Goal: Task Accomplishment & Management: Manage account settings

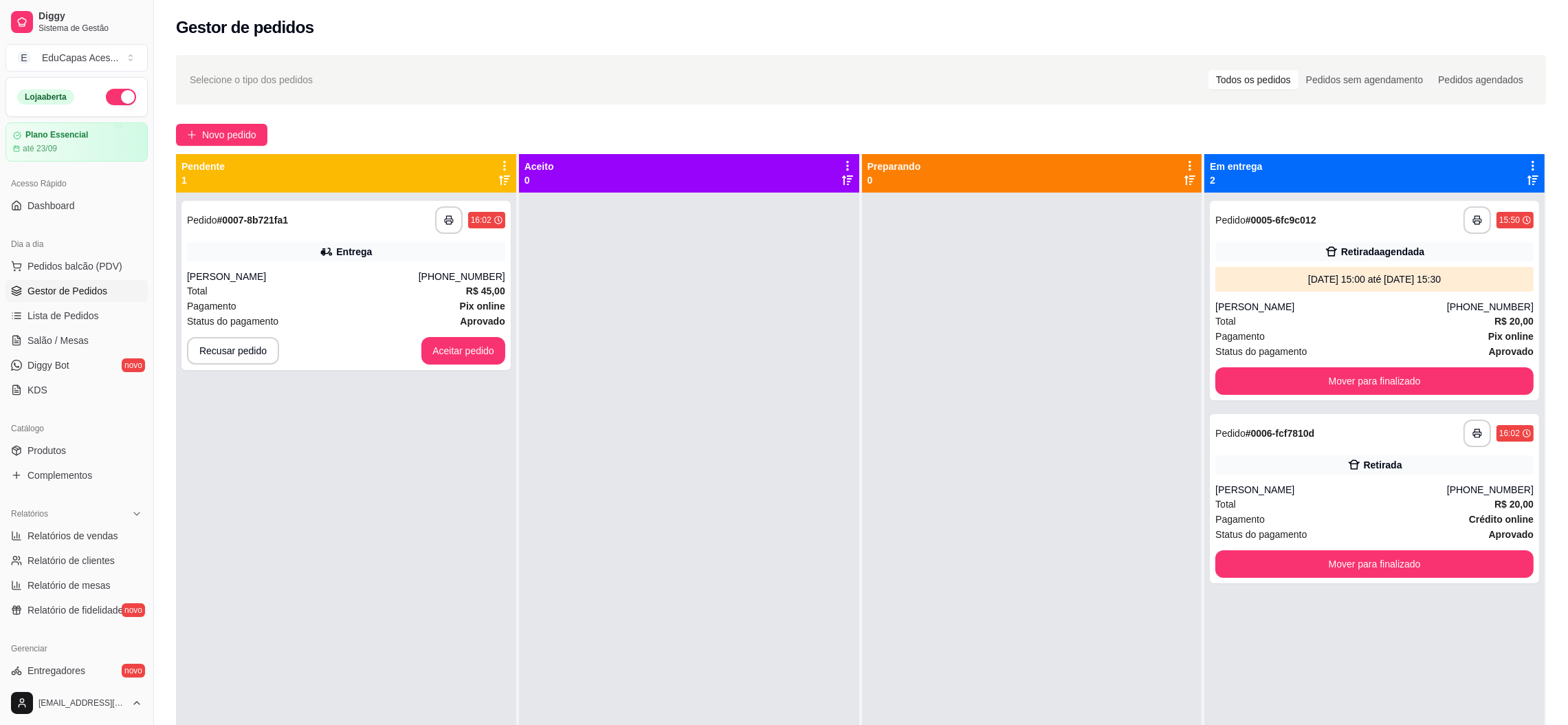
scroll to position [38, 0]
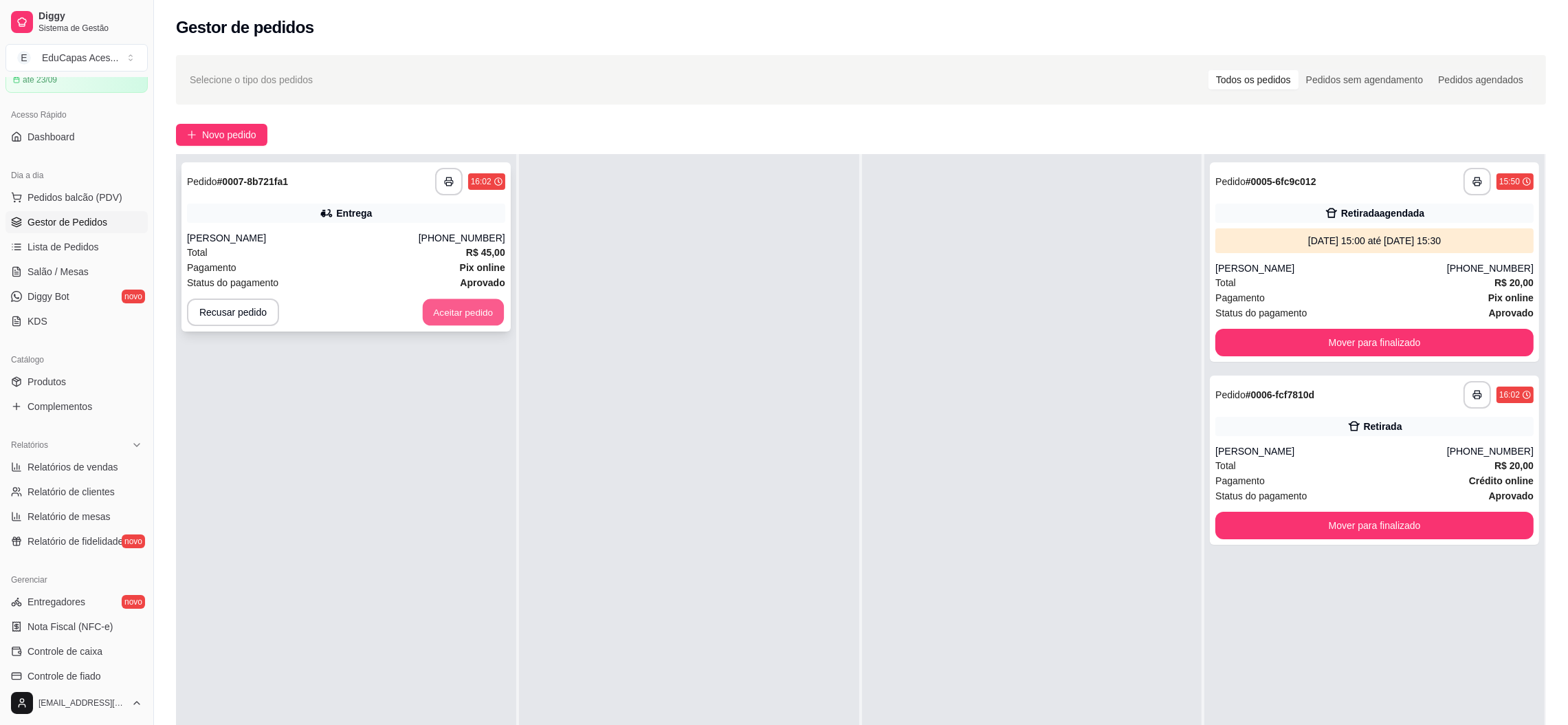
click at [472, 307] on button "Aceitar pedido" at bounding box center [463, 313] width 81 height 27
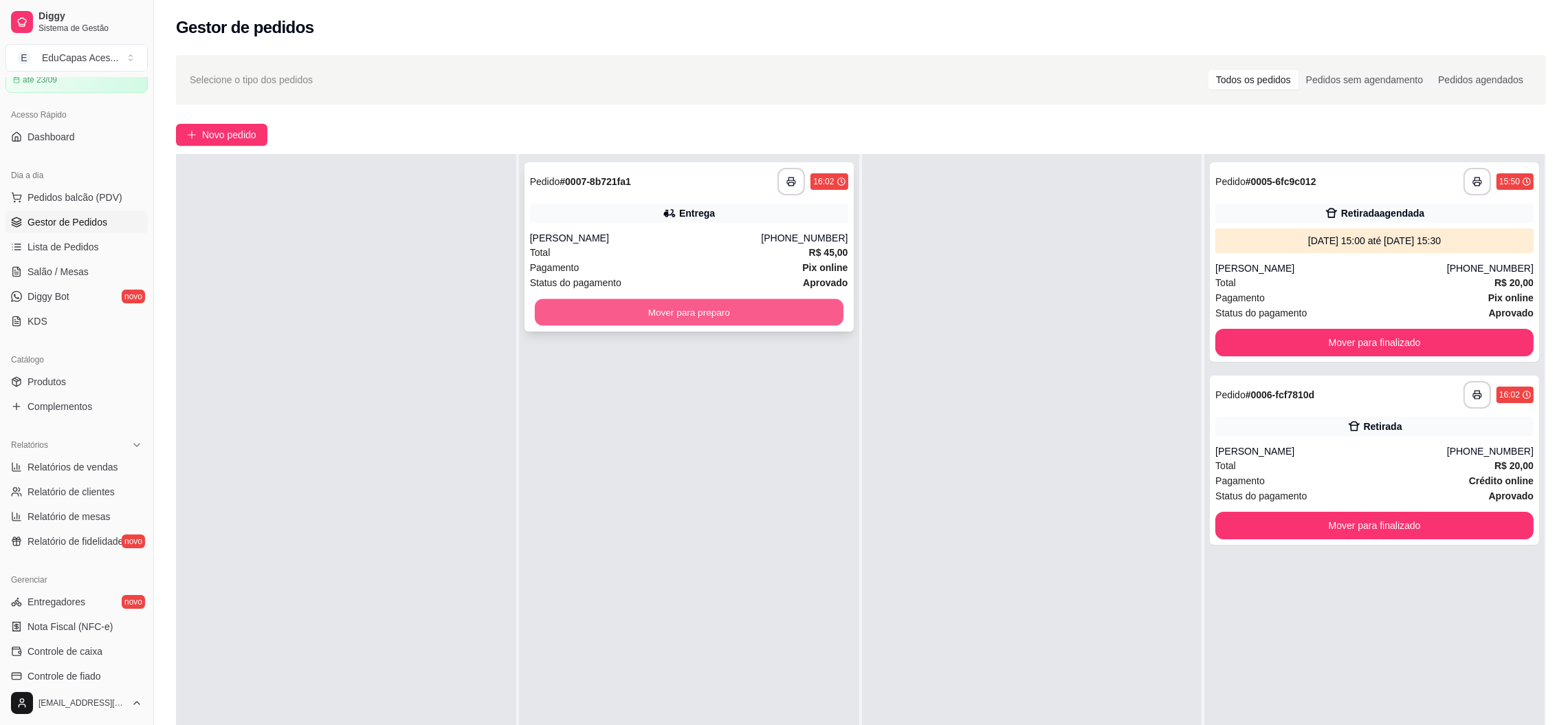
click at [629, 318] on button "Mover para preparo" at bounding box center [689, 313] width 308 height 27
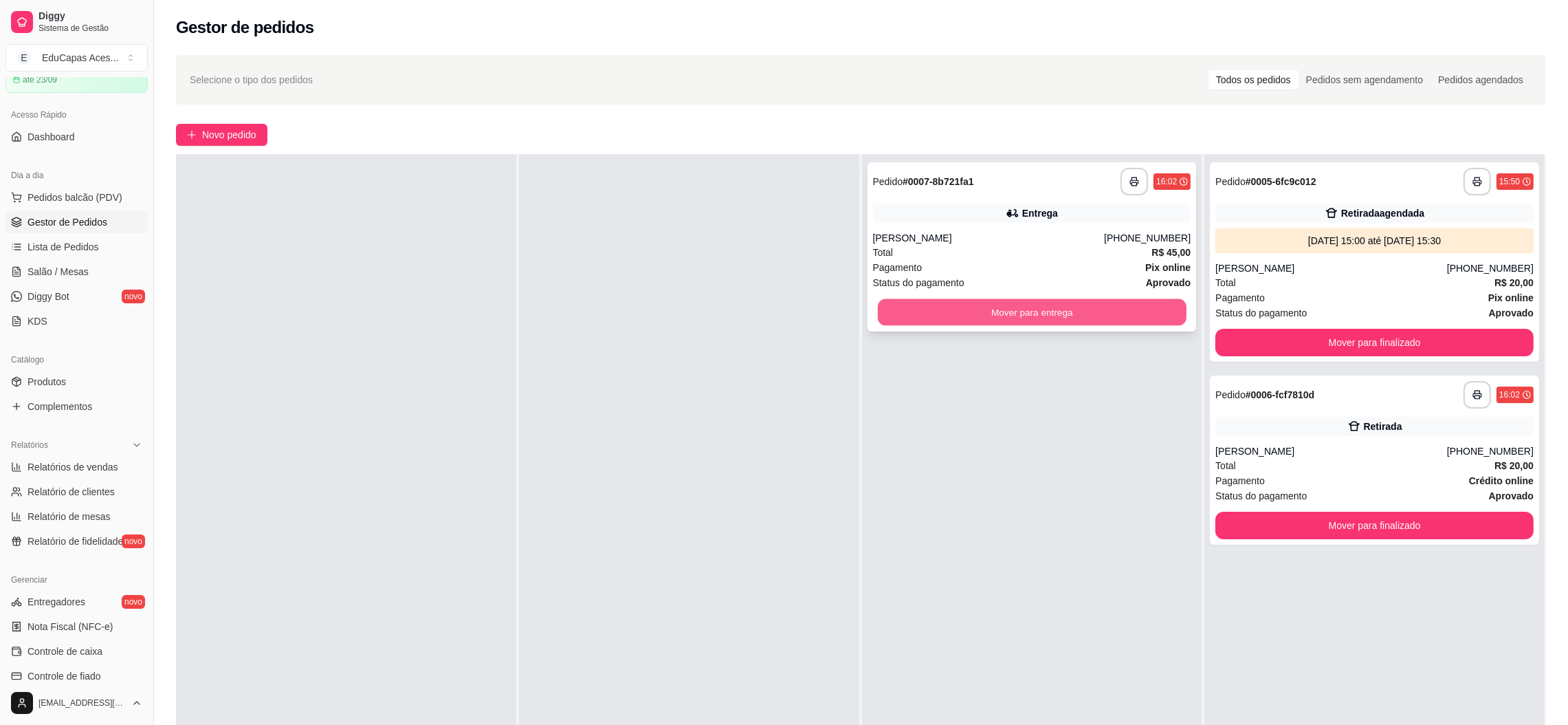
click at [1059, 313] on button "Mover para entrega" at bounding box center [1032, 313] width 308 height 27
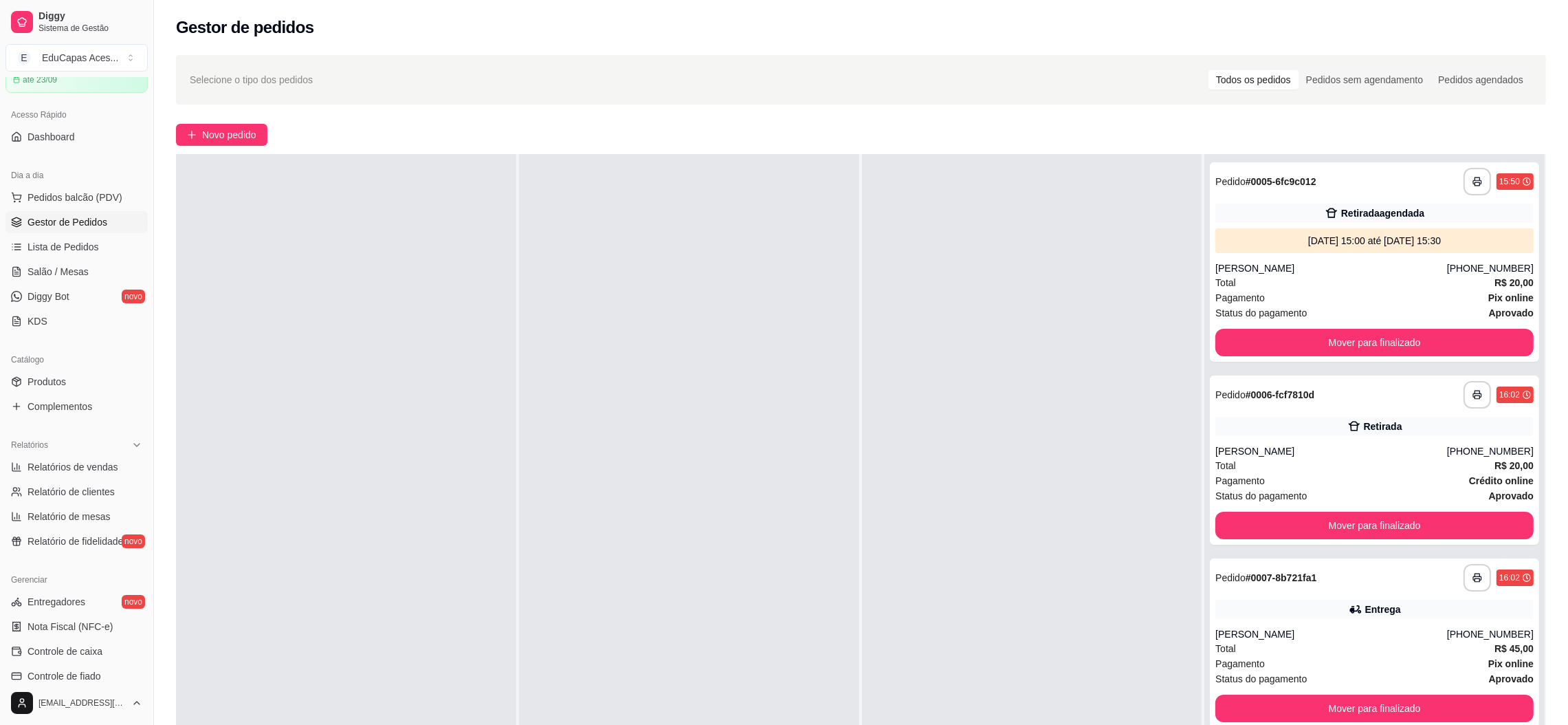
scroll to position [38, 0]
click at [1464, 579] on button "button" at bounding box center [1478, 579] width 27 height 27
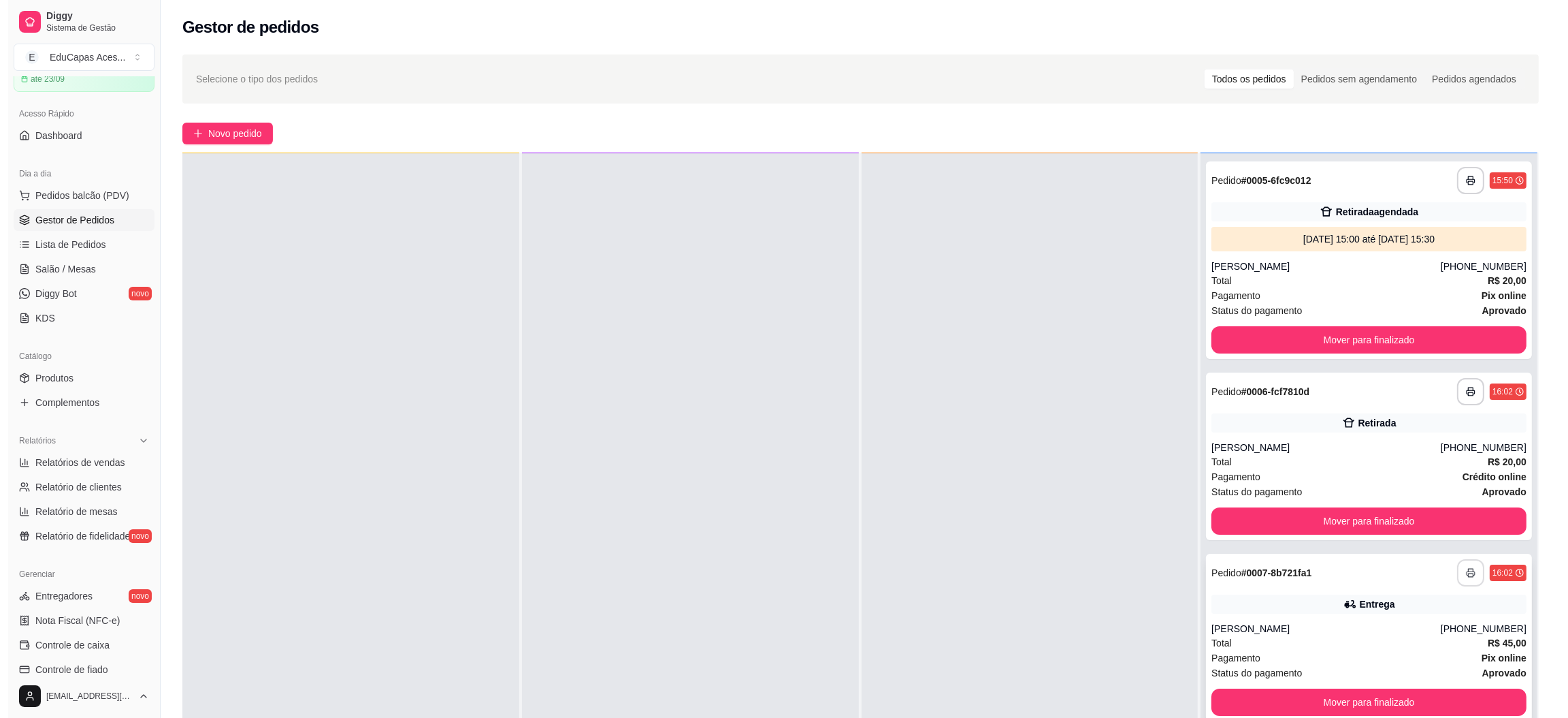
scroll to position [0, 0]
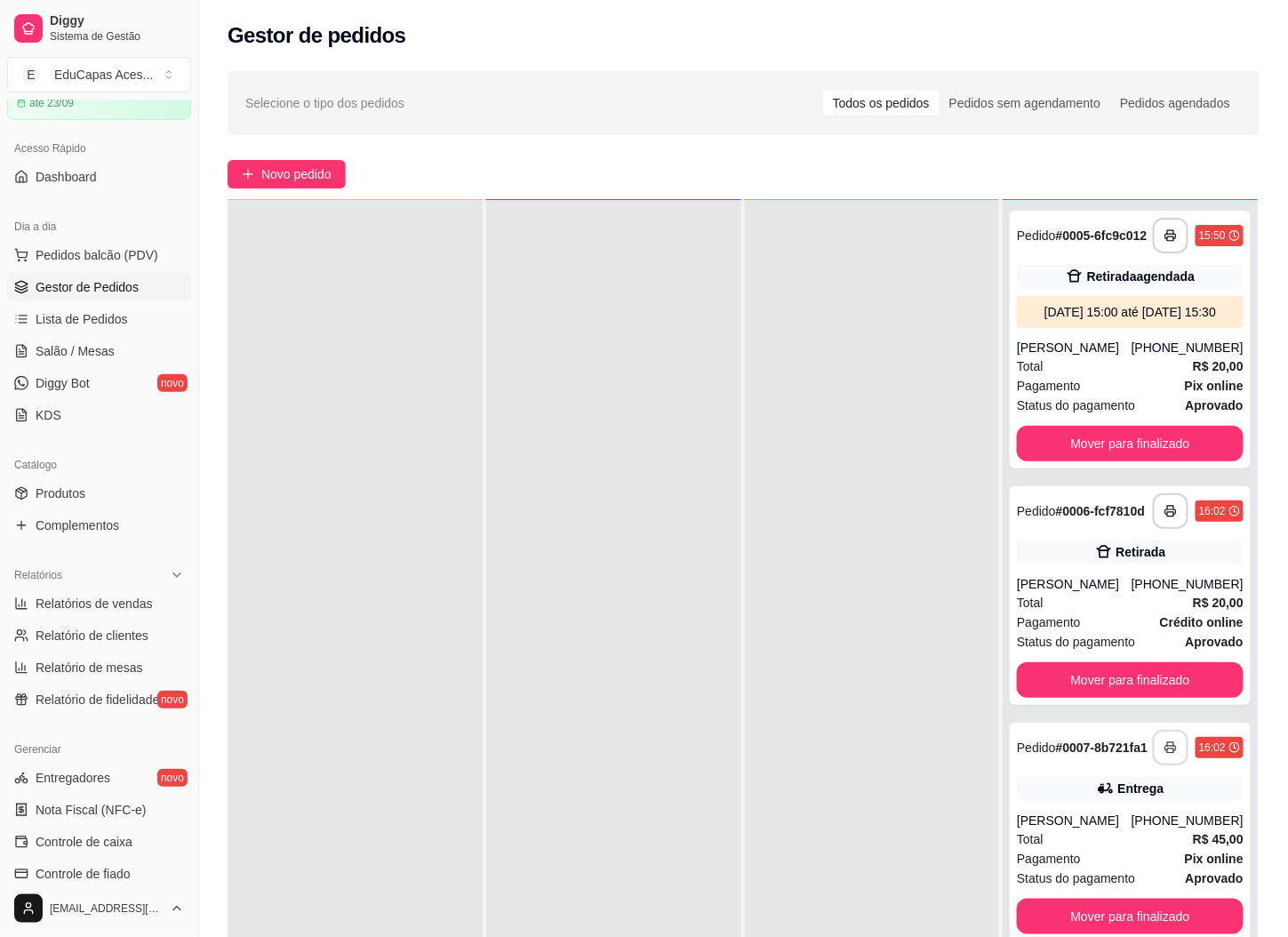
click at [824, 344] on div at bounding box center [873, 669] width 255 height 937
click at [891, 307] on div at bounding box center [873, 669] width 255 height 937
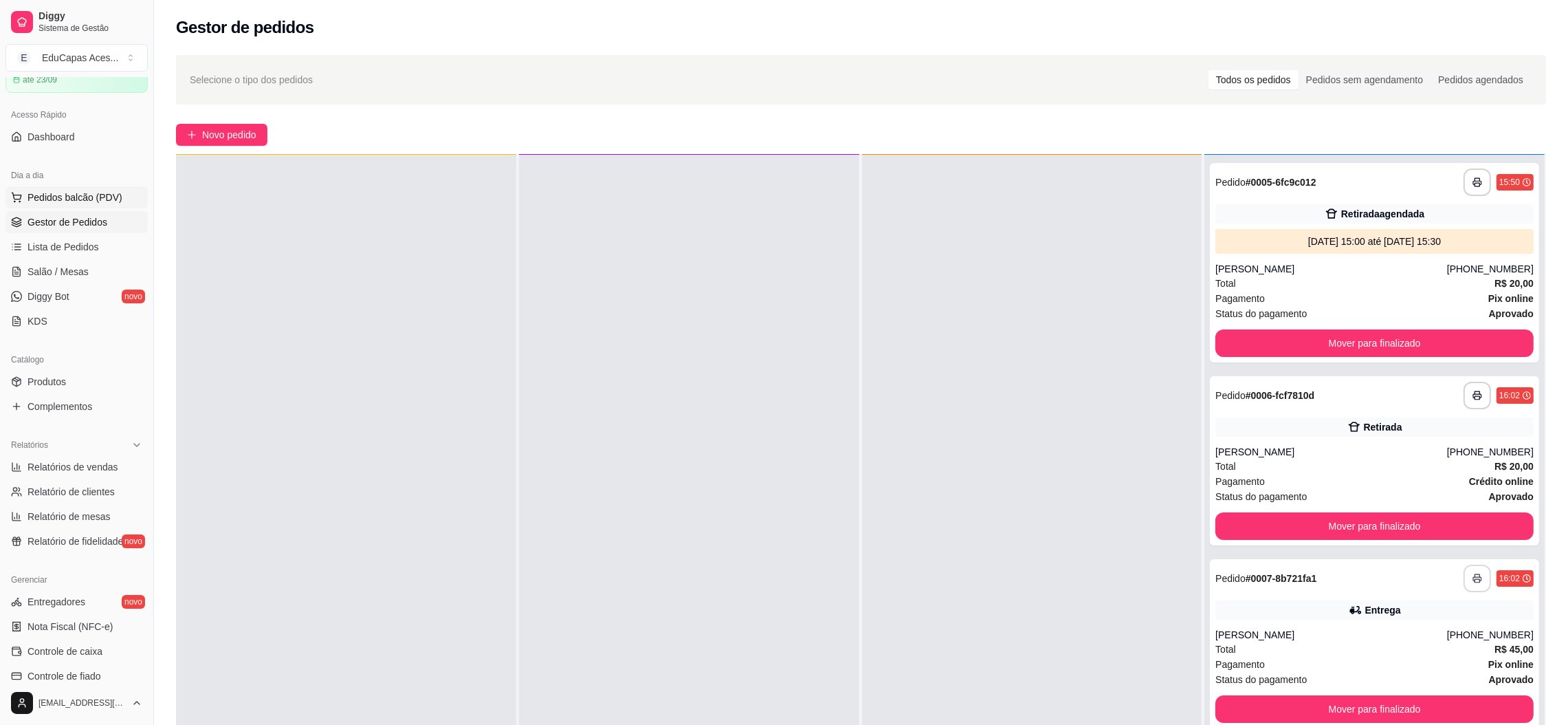
click at [69, 200] on span "Pedidos balcão (PDV)" at bounding box center [75, 197] width 95 height 14
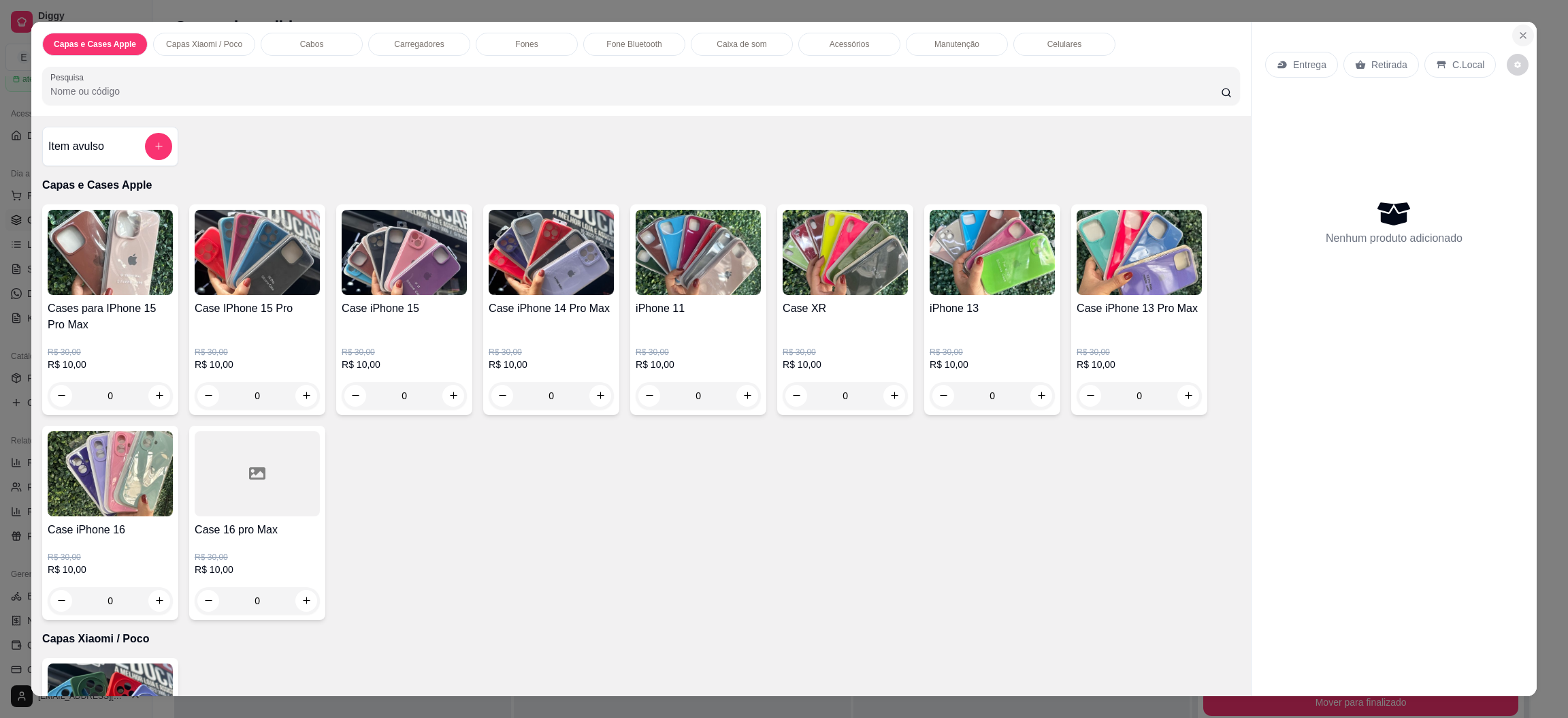
click at [1518, 36] on icon "Close" at bounding box center [1523, 35] width 11 height 11
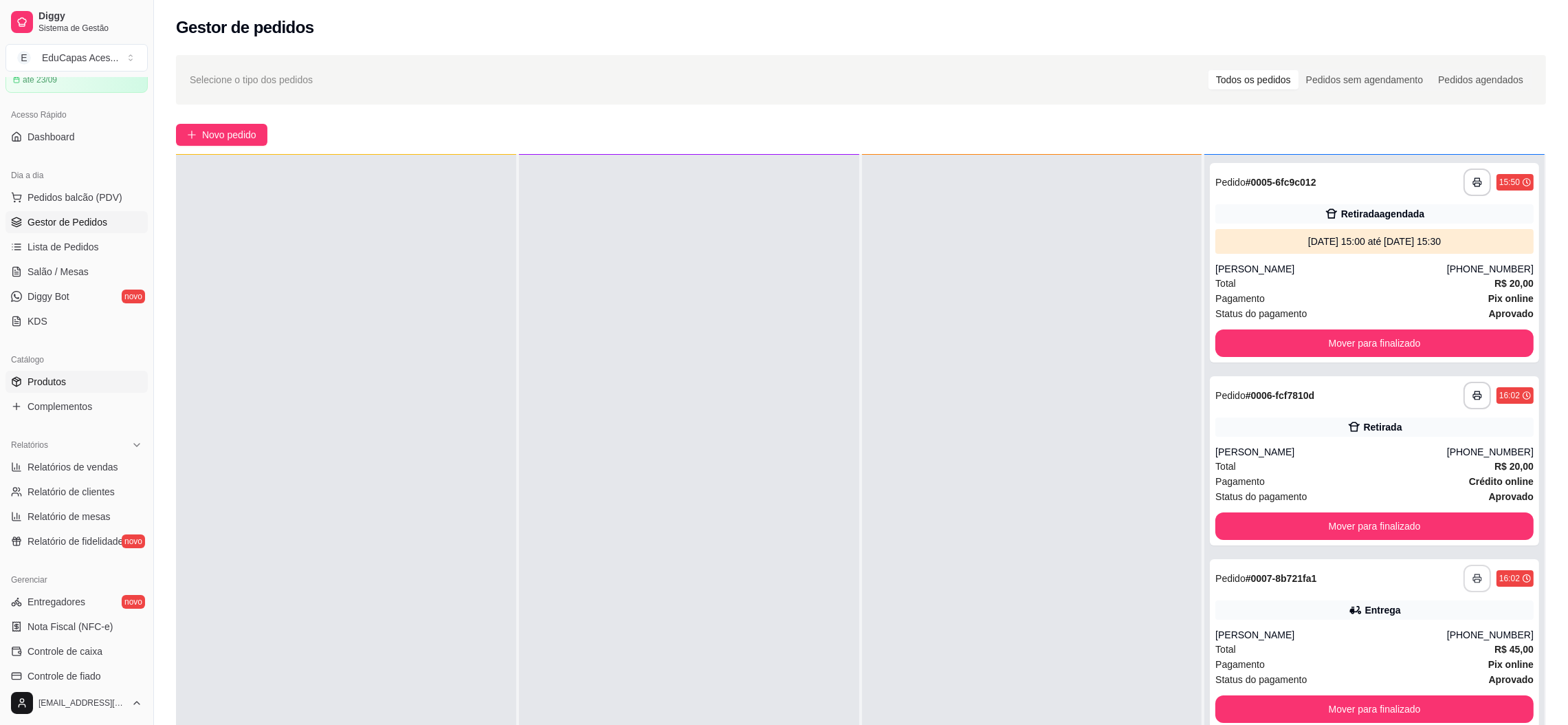
click at [77, 390] on link "Produtos" at bounding box center [77, 381] width 142 height 22
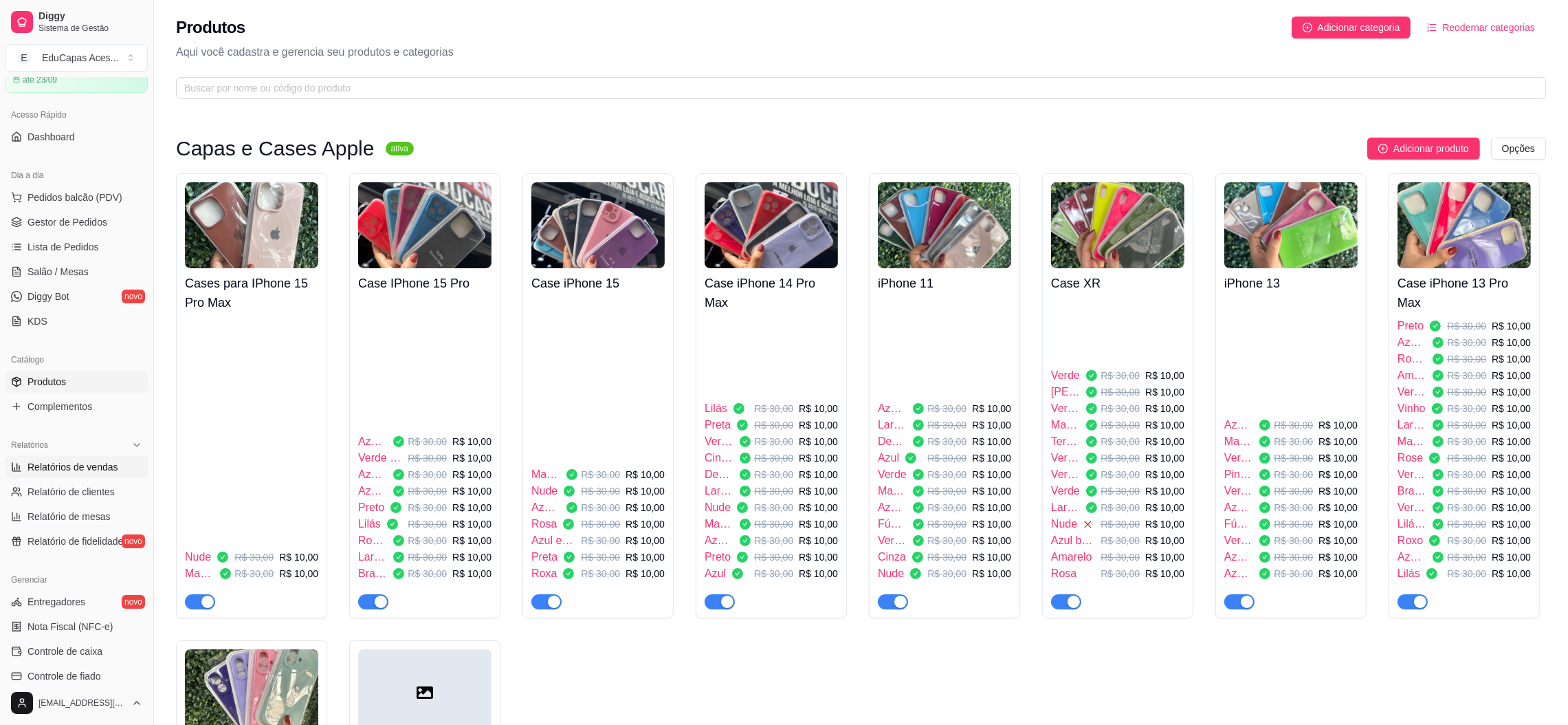
click at [102, 468] on span "Relatórios de vendas" at bounding box center [73, 466] width 91 height 14
select select "ALL"
select select "0"
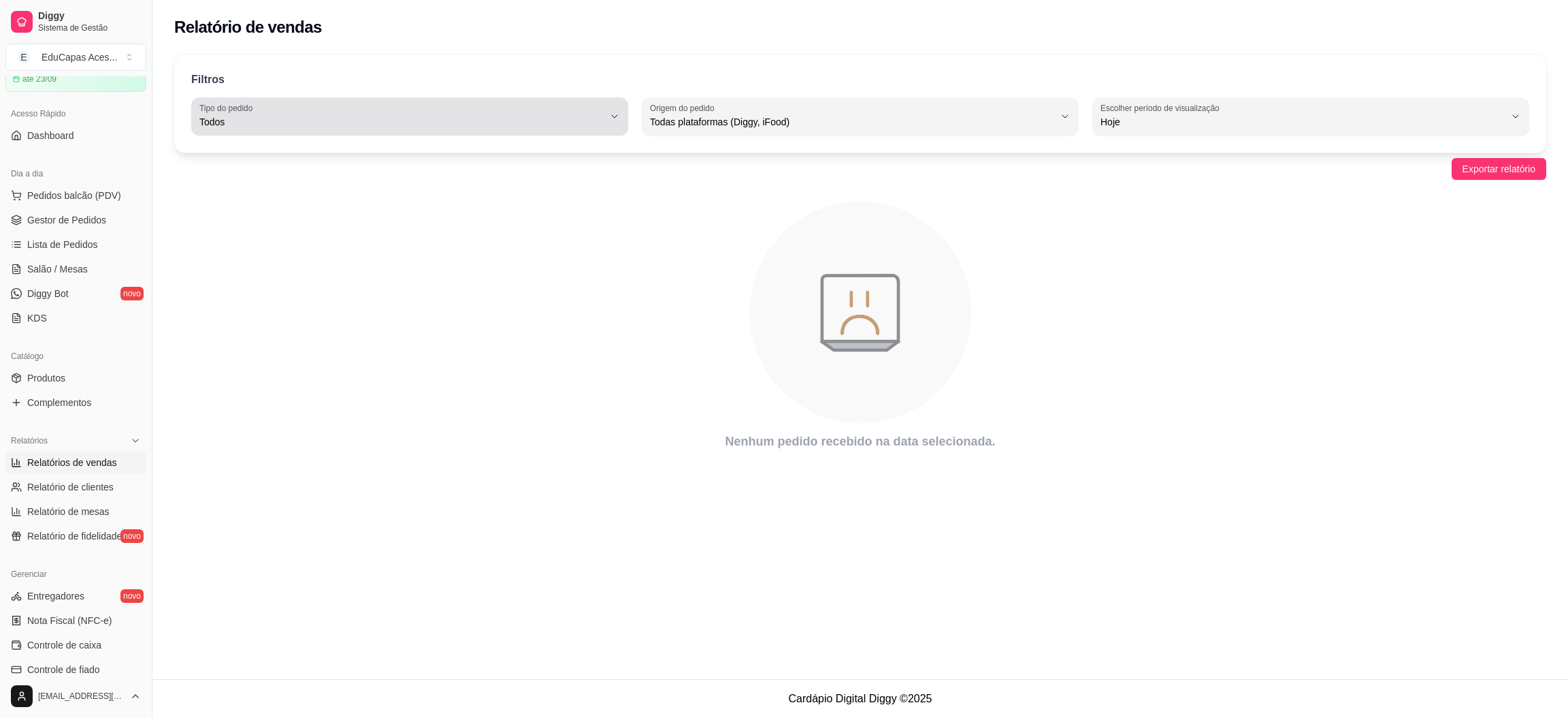
click at [607, 125] on button "Tipo do pedido Todos" at bounding box center [409, 116] width 437 height 38
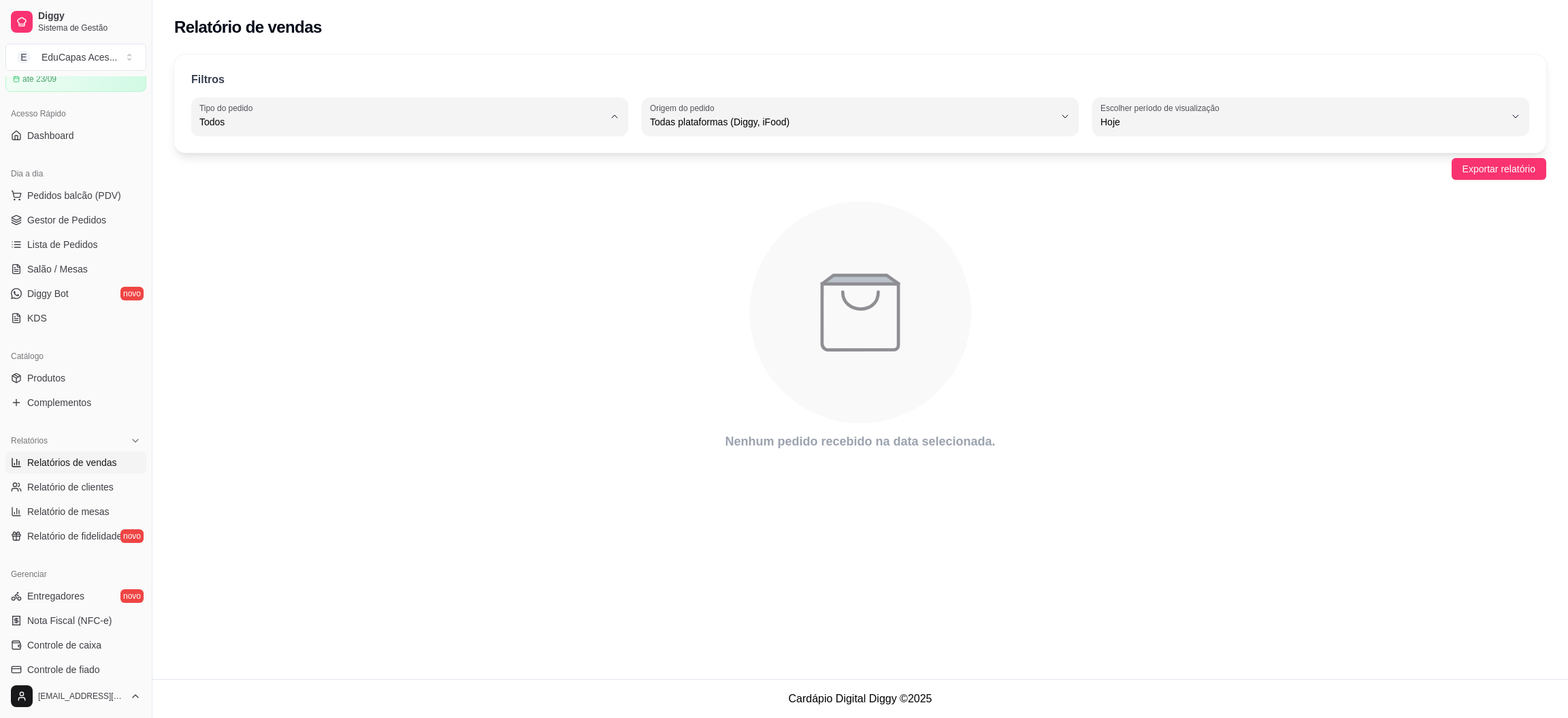
click at [270, 181] on span "Entrega" at bounding box center [403, 177] width 385 height 13
type input "DELIVERY"
select select "DELIVERY"
click at [72, 241] on span "Lista de Pedidos" at bounding box center [63, 244] width 71 height 13
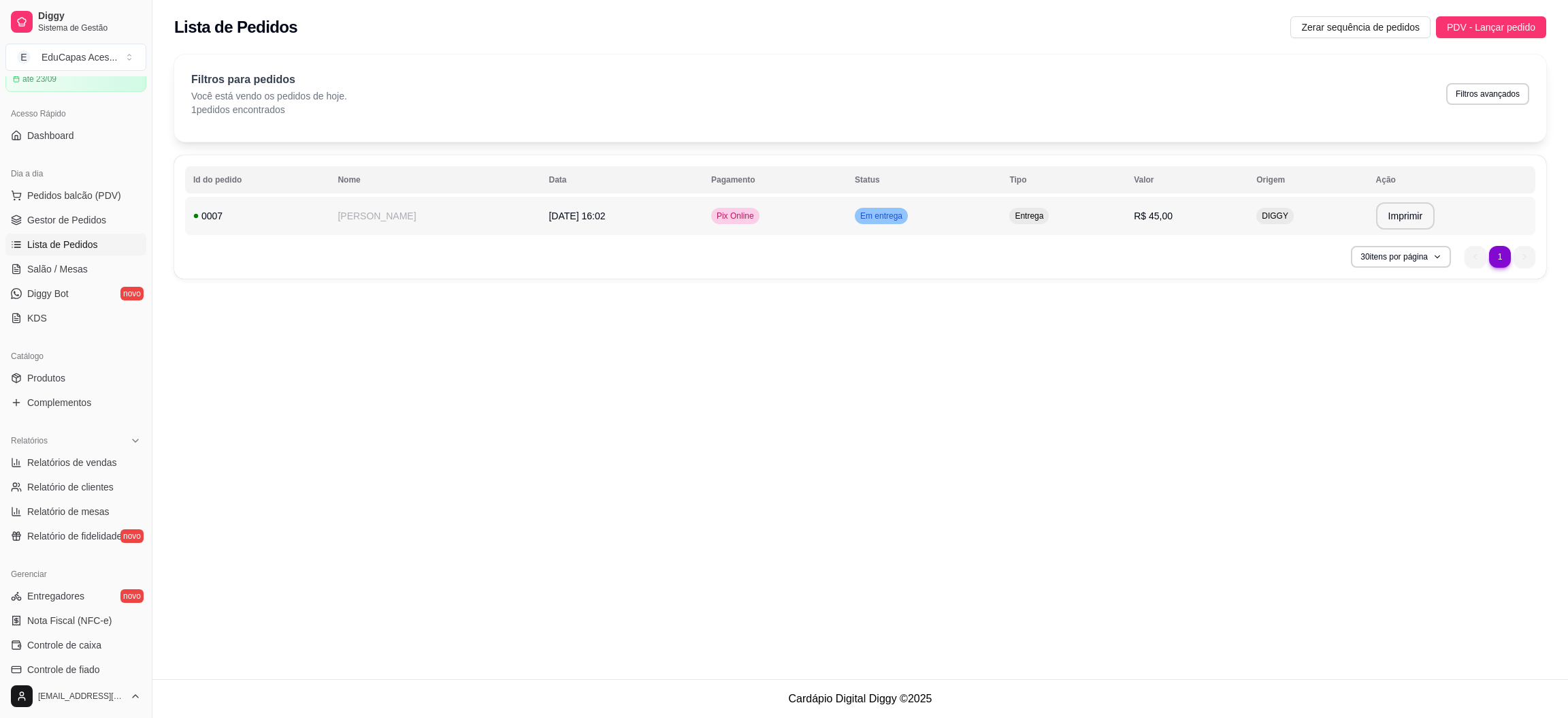
click at [775, 220] on td "Pix Online" at bounding box center [775, 216] width 144 height 38
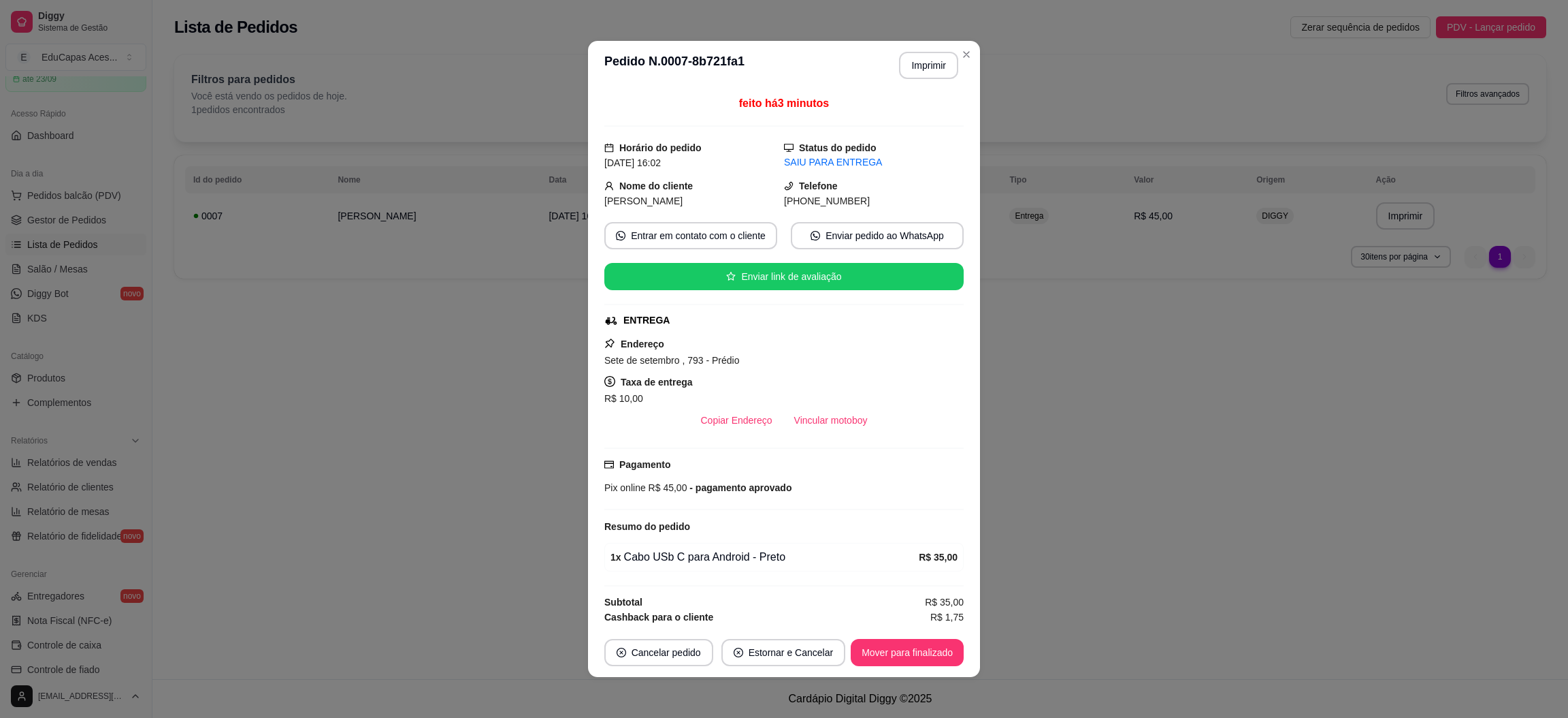
scroll to position [18, 0]
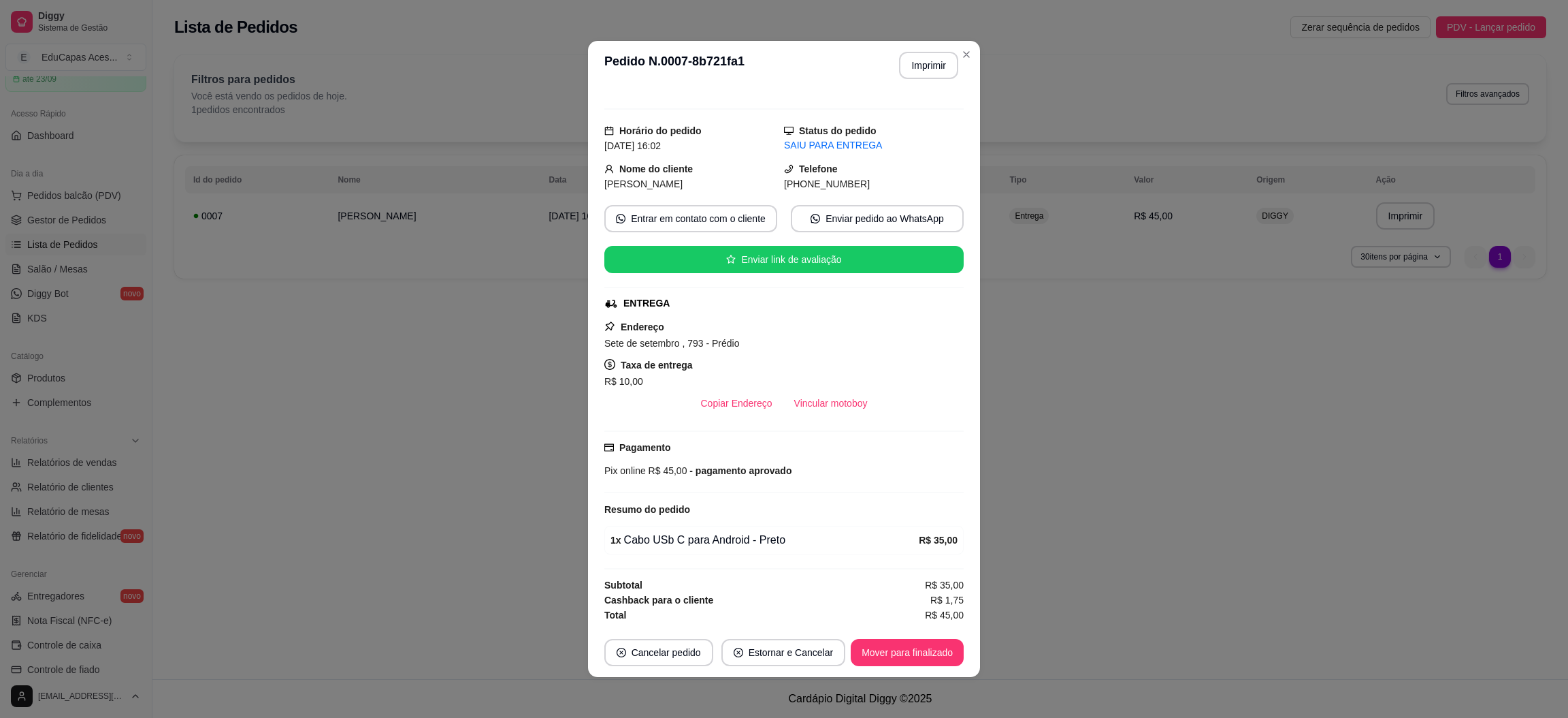
click at [718, 469] on span "- pagamento aprovado" at bounding box center [739, 470] width 105 height 11
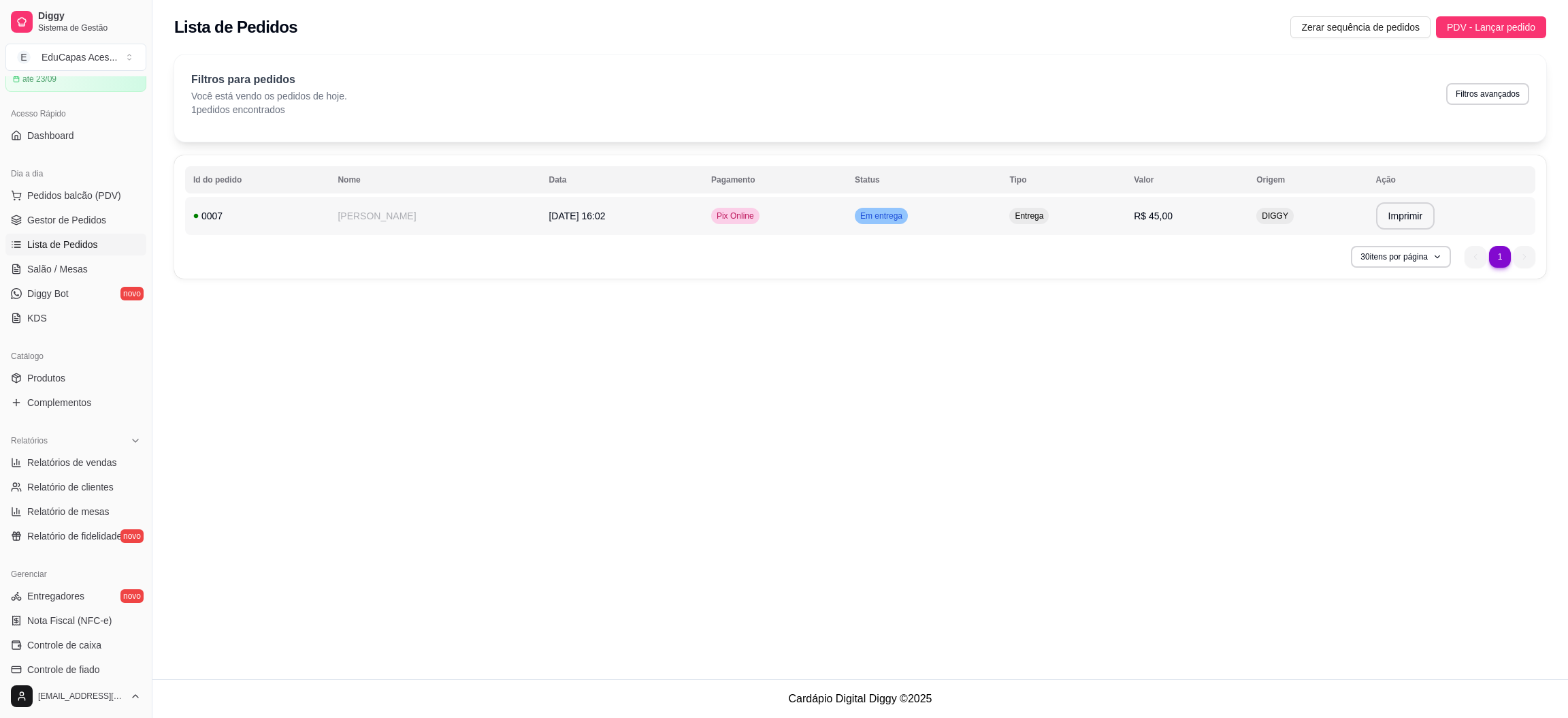
click at [368, 222] on td "[PERSON_NAME]" at bounding box center [435, 216] width 211 height 38
click at [212, 212] on div "0007" at bounding box center [257, 215] width 128 height 13
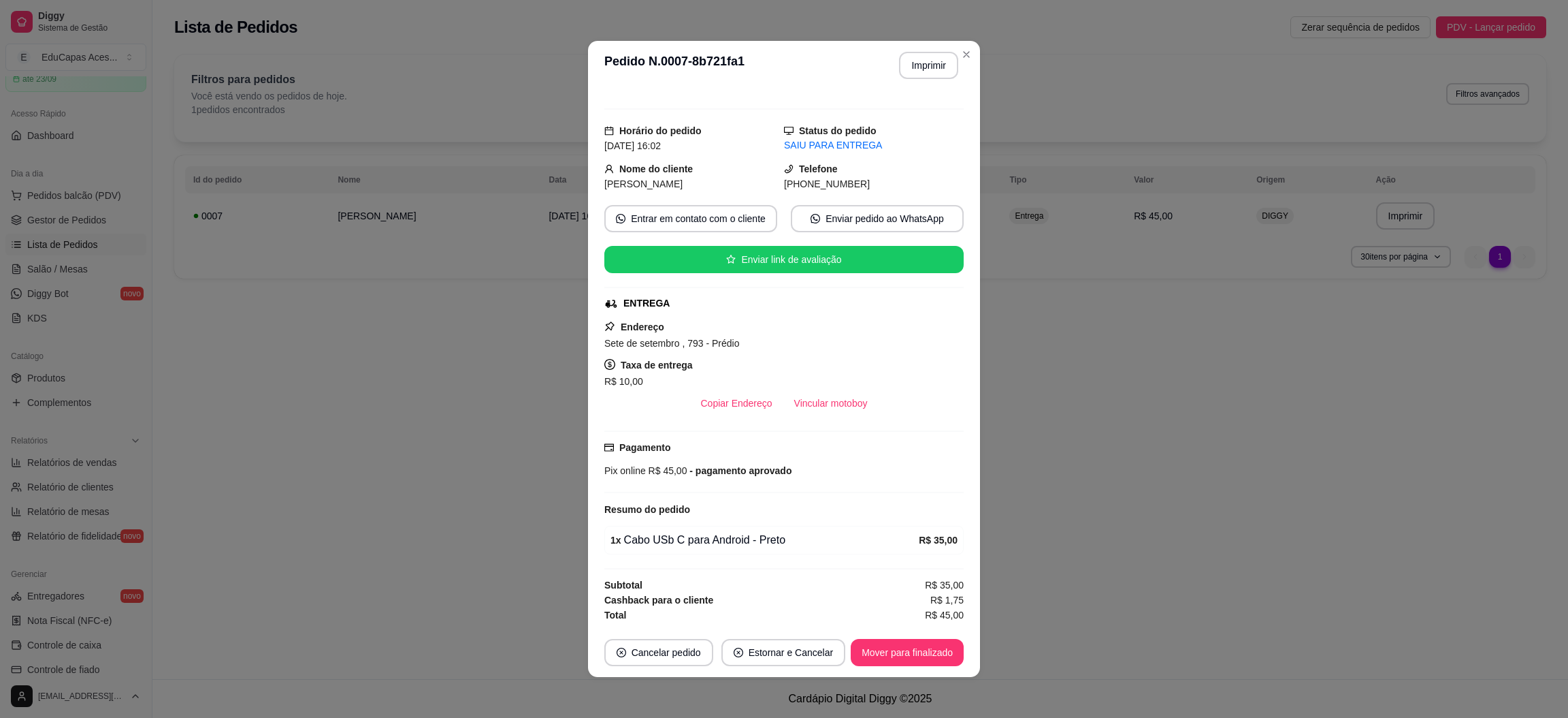
scroll to position [2, 0]
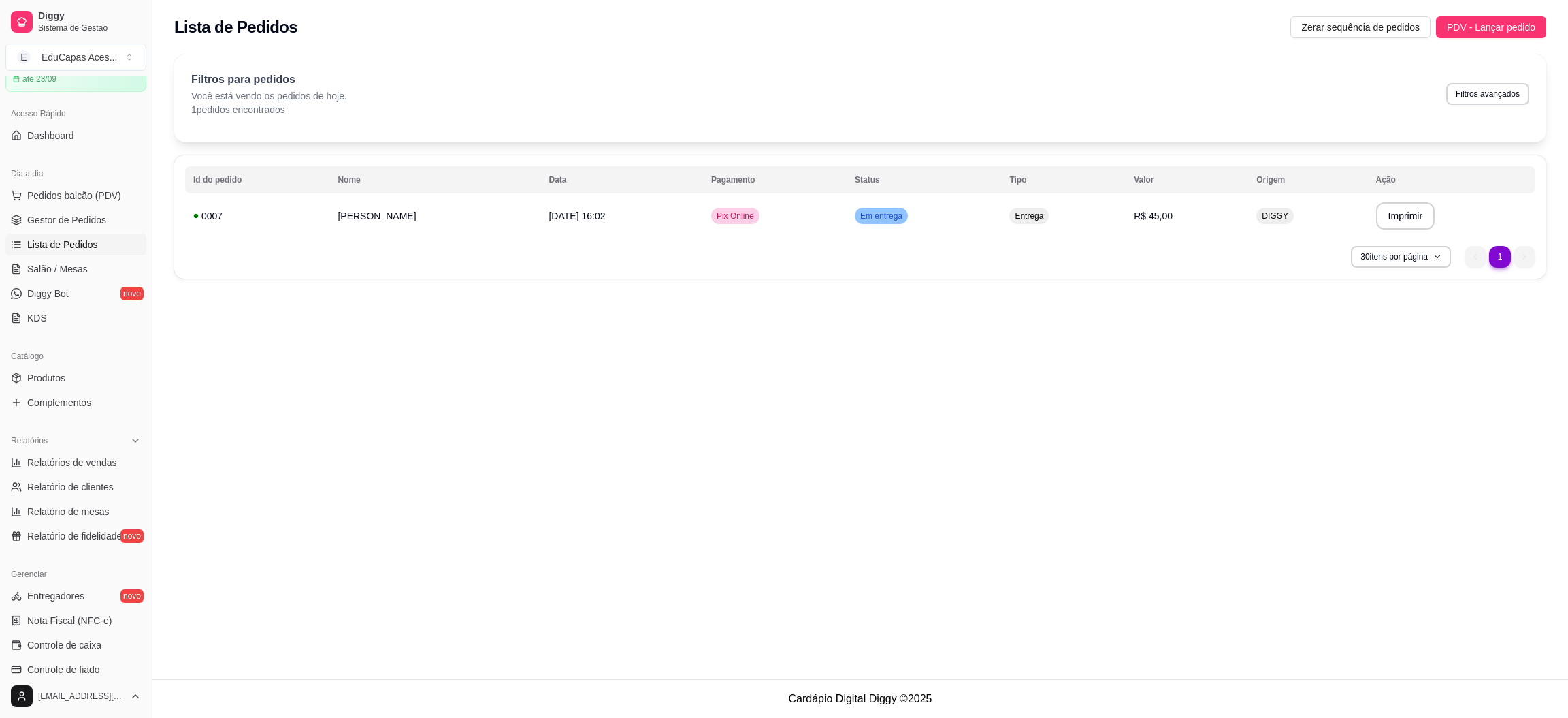
click at [516, 408] on div "**********" at bounding box center [860, 339] width 1415 height 679
click at [79, 199] on span "Pedidos balcão (PDV)" at bounding box center [75, 195] width 94 height 13
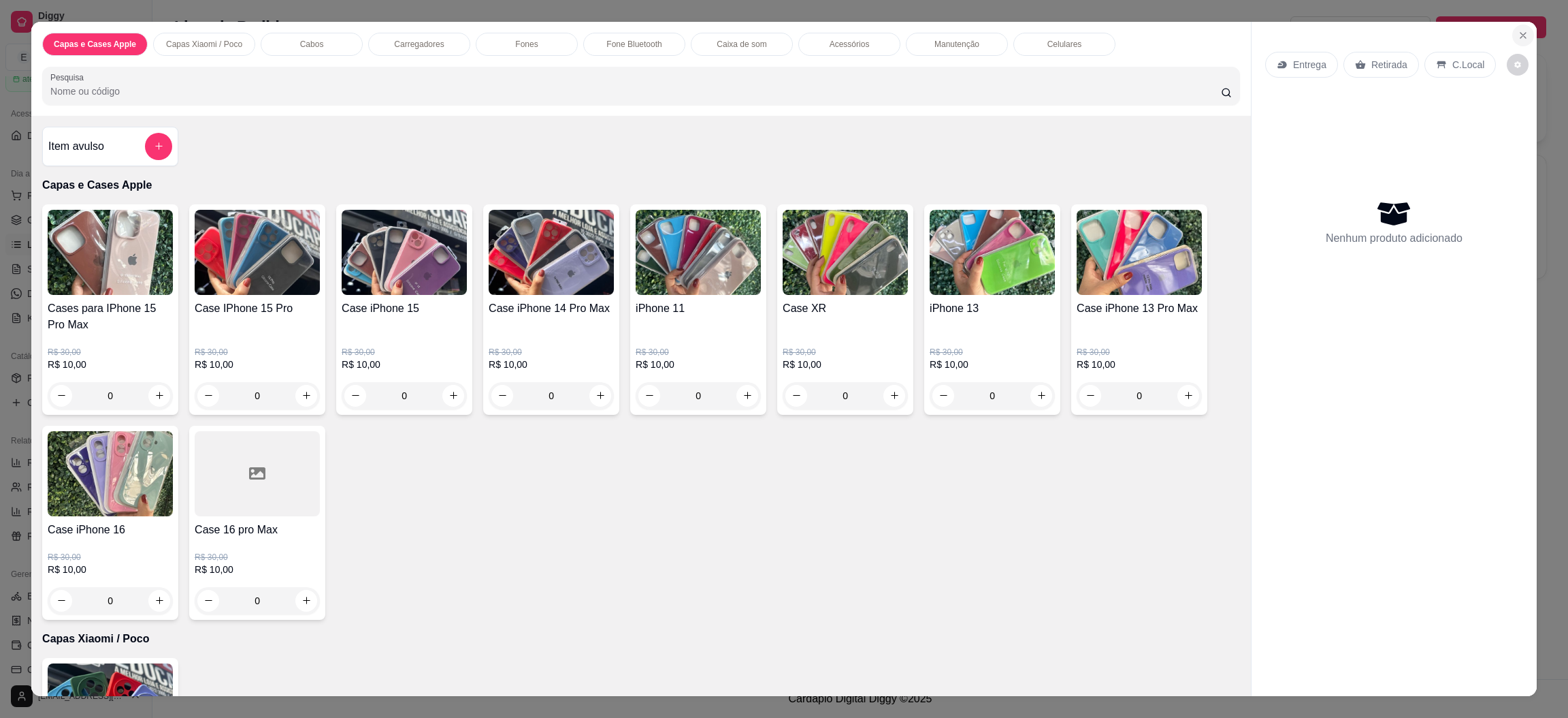
click at [1520, 36] on icon "Close" at bounding box center [1523, 35] width 6 height 6
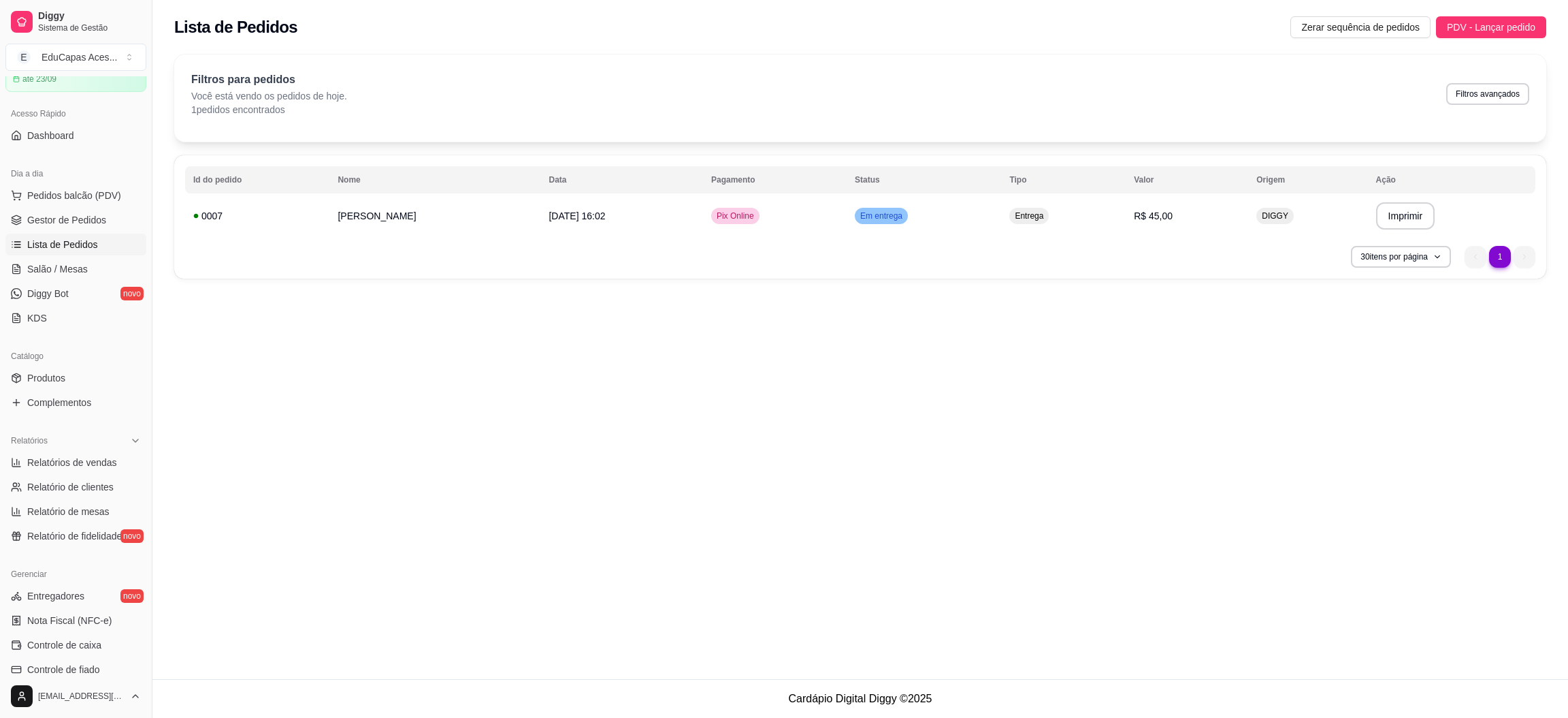
click at [756, 477] on div "**********" at bounding box center [860, 339] width 1415 height 679
click at [82, 245] on span "Lista de Pedidos" at bounding box center [63, 244] width 71 height 13
click at [94, 241] on span "Lista de Pedidos" at bounding box center [63, 244] width 71 height 13
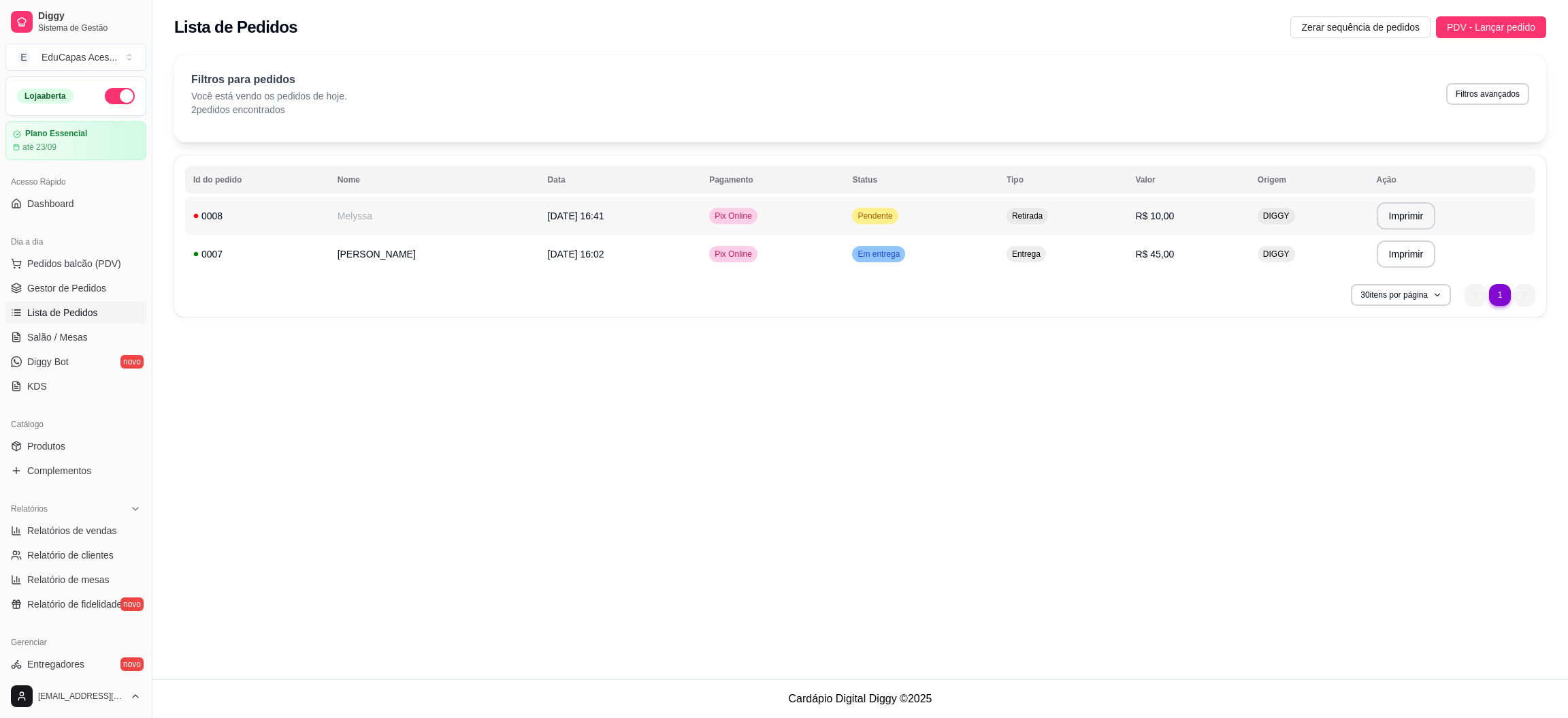
click at [548, 210] on span "[DATE] 16:41" at bounding box center [576, 215] width 56 height 11
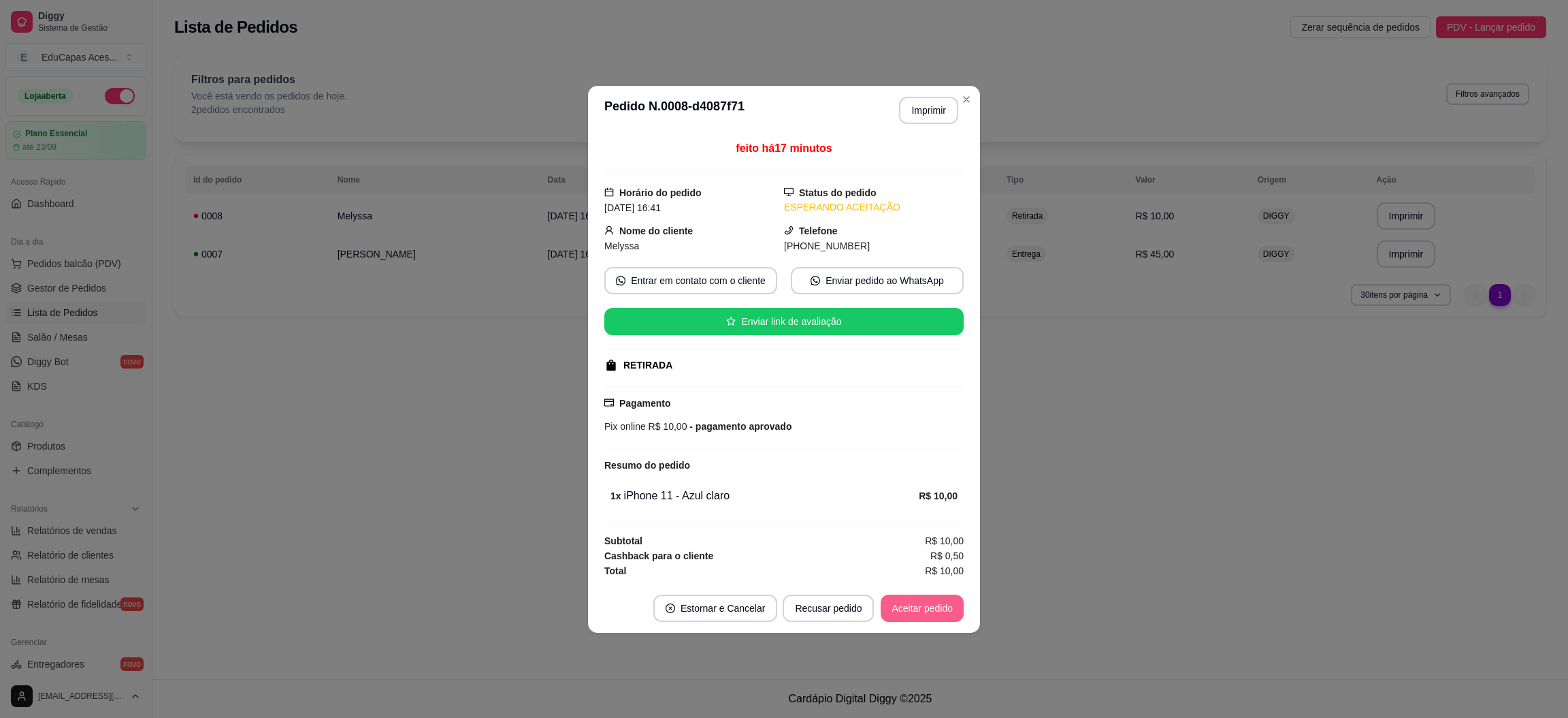
click at [938, 612] on button "Aceitar pedido" at bounding box center [922, 608] width 83 height 27
click at [909, 607] on button "Mover para preparo" at bounding box center [911, 608] width 106 height 27
click at [936, 102] on button "Imprimir" at bounding box center [929, 110] width 59 height 27
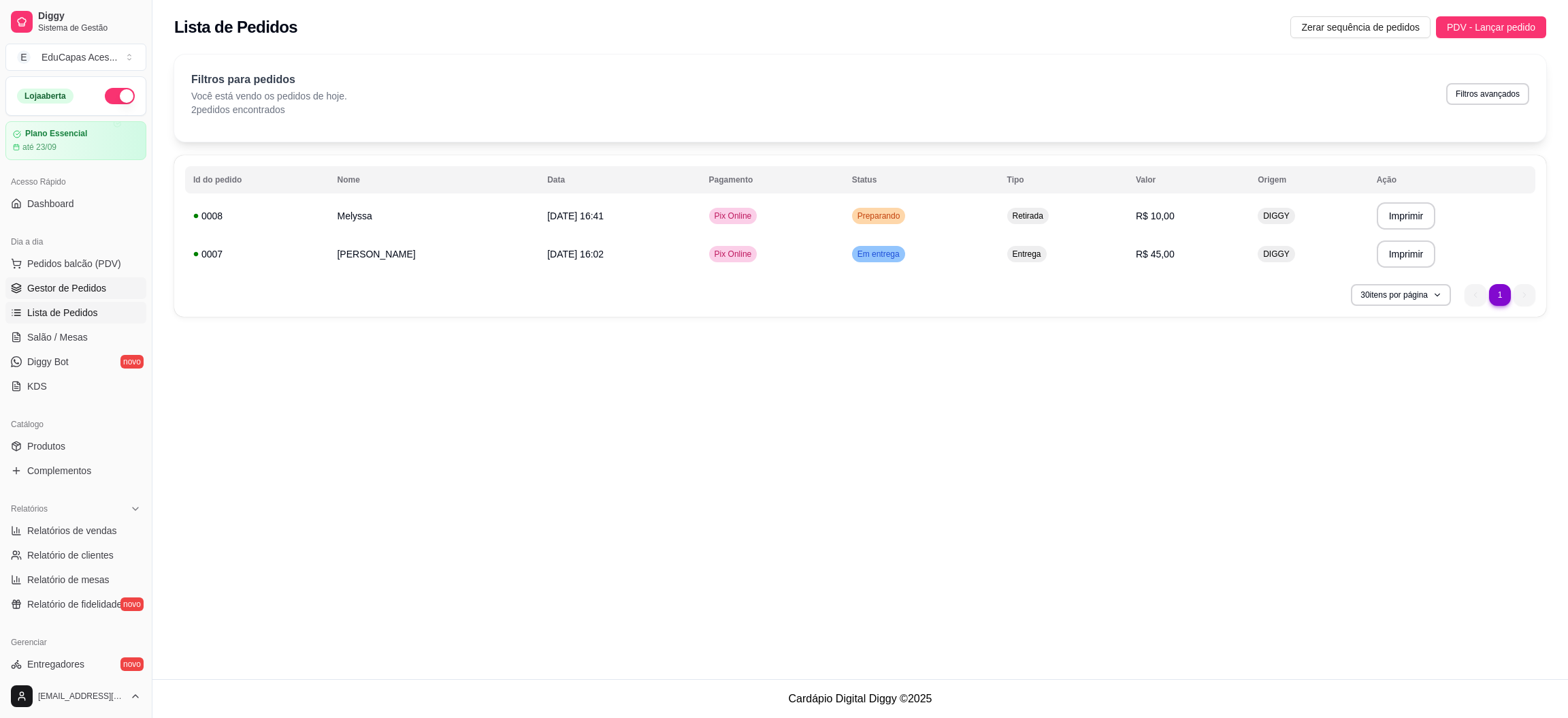
click at [92, 283] on span "Gestor de Pedidos" at bounding box center [67, 288] width 79 height 13
